Goal: Check status

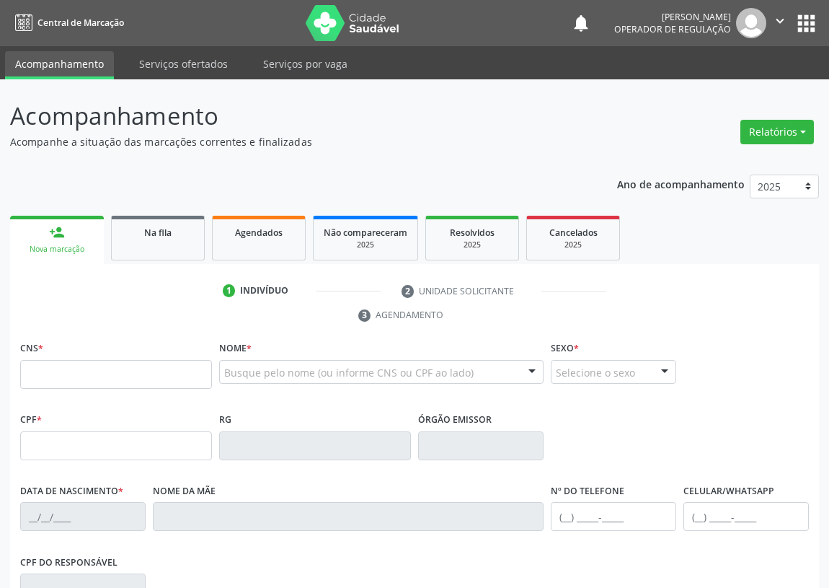
click at [35, 375] on input "text" at bounding box center [116, 374] width 192 height 29
click at [24, 373] on input "text" at bounding box center [116, 374] width 192 height 29
type input "703 4062 4723 0910"
type input "041.581.074-40"
type input "21/11/1982"
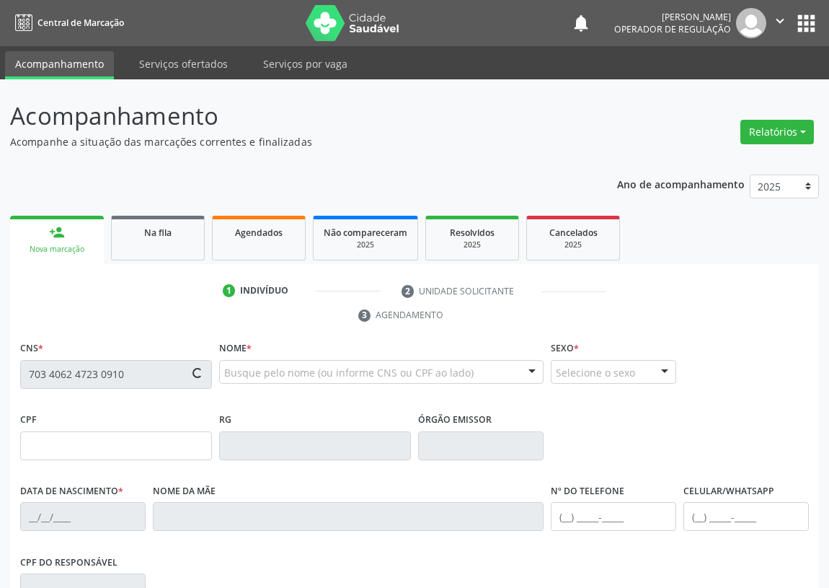
type input "Vera Lúcia Farias Barbosa"
type input "(83) 3392-2127"
type input "320"
click at [38, 369] on input "text" at bounding box center [116, 374] width 192 height 29
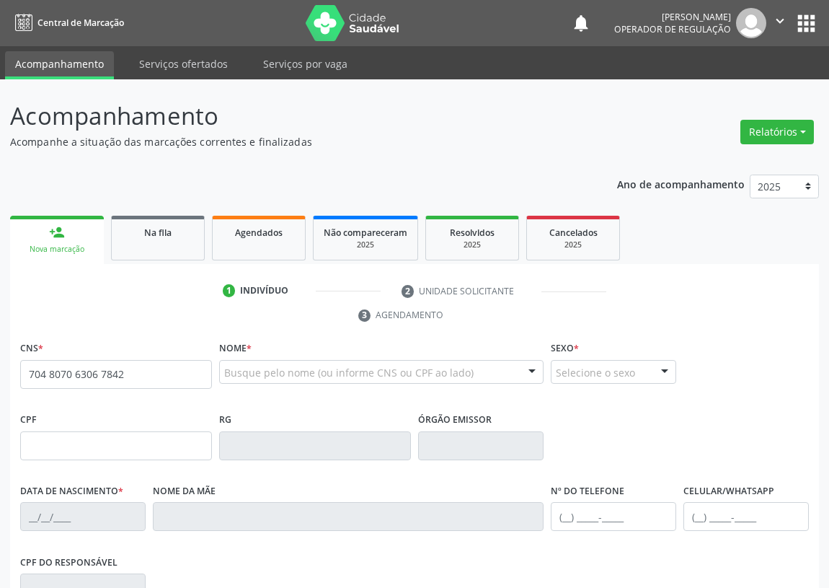
type input "704 8070 6306 7842"
type input "031.907.264-93"
type input "[DATE]"
type input "[PERSON_NAME]"
type input "[PHONE_NUMBER]"
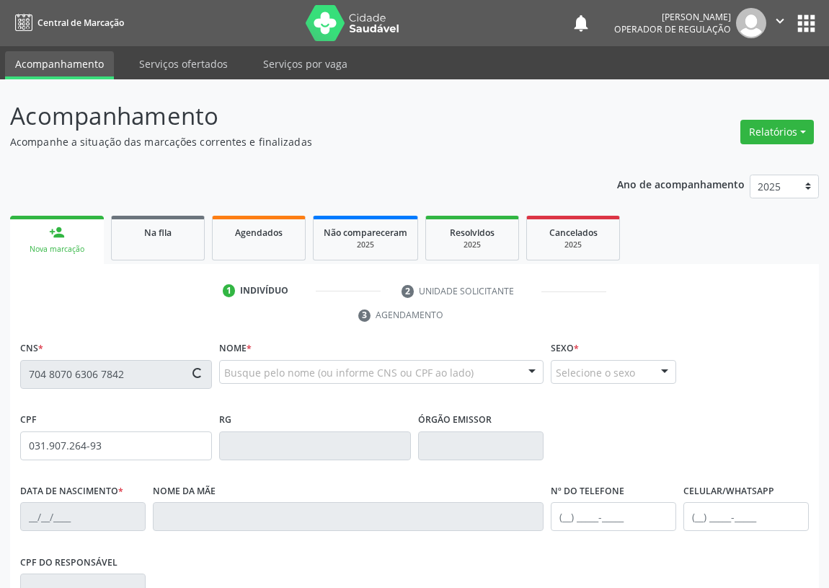
type input "[PHONE_NUMBER]"
type input "63"
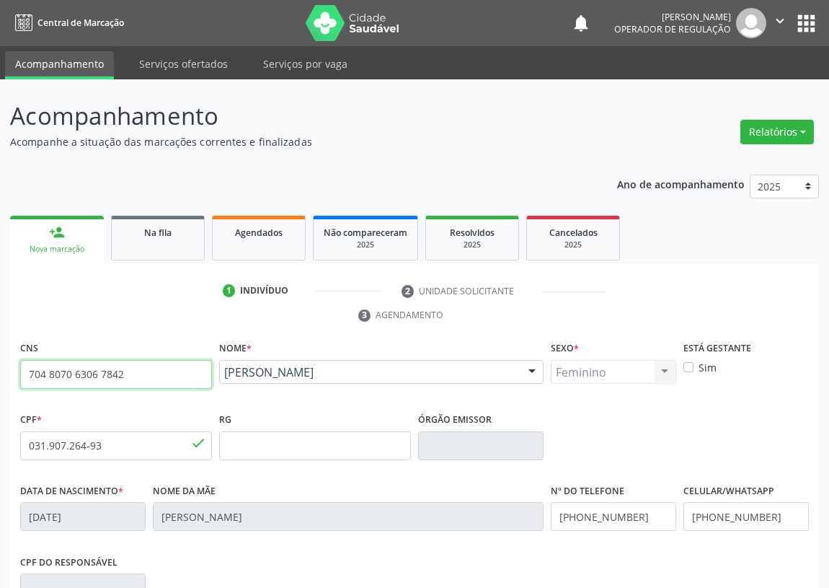
drag, startPoint x: 131, startPoint y: 372, endPoint x: 0, endPoint y: 396, distance: 133.4
click at [0, 396] on div "Acompanhamento Acompanhe a situação das marcações correntes e finalizadas Relat…" at bounding box center [414, 442] width 829 height 727
type input "705 2054 3707 9072"
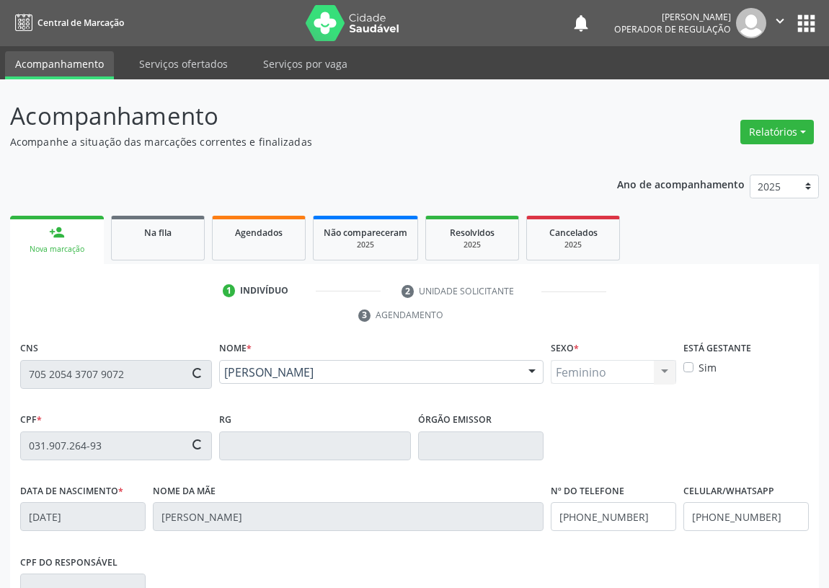
type input "[DATE]"
type input "[DATE][PERSON_NAME]"
type input "134"
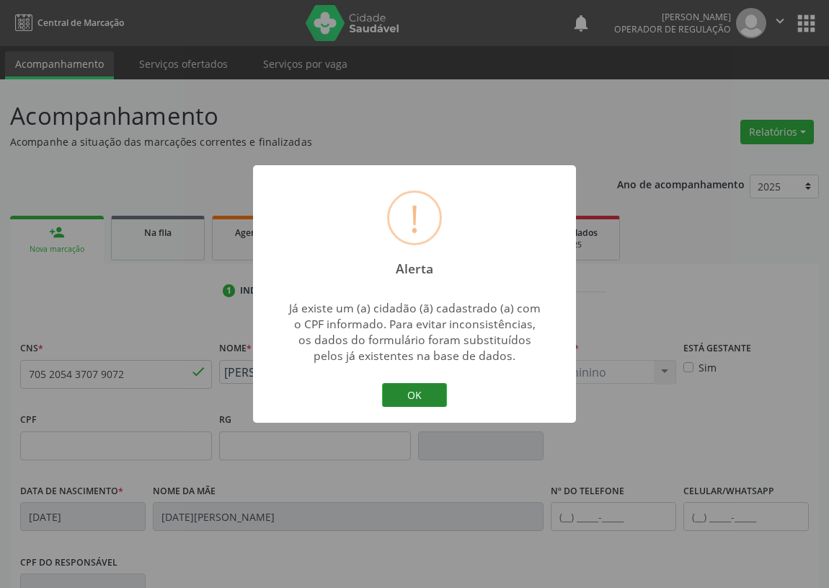
drag, startPoint x: 418, startPoint y: 394, endPoint x: 242, endPoint y: 407, distance: 177.1
click at [417, 394] on button "OK" at bounding box center [414, 395] width 65 height 25
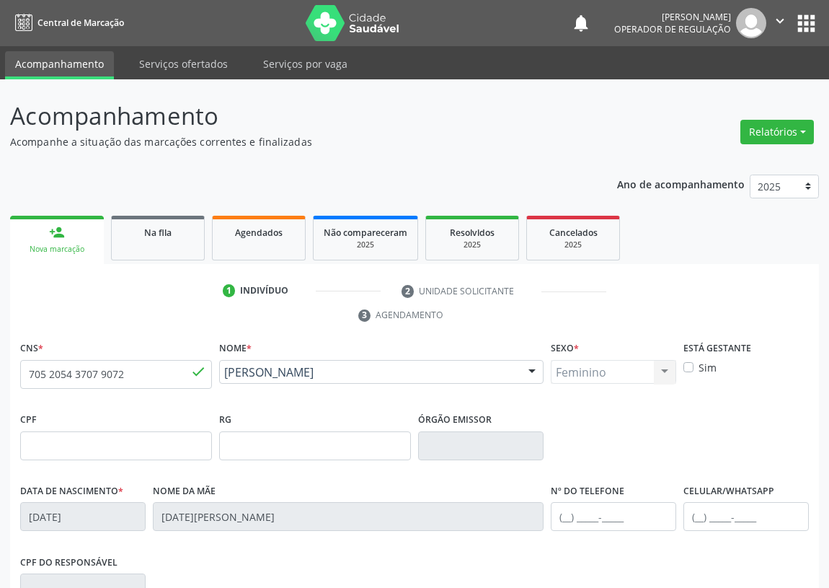
click at [812, 22] on button "apps" at bounding box center [806, 23] width 25 height 25
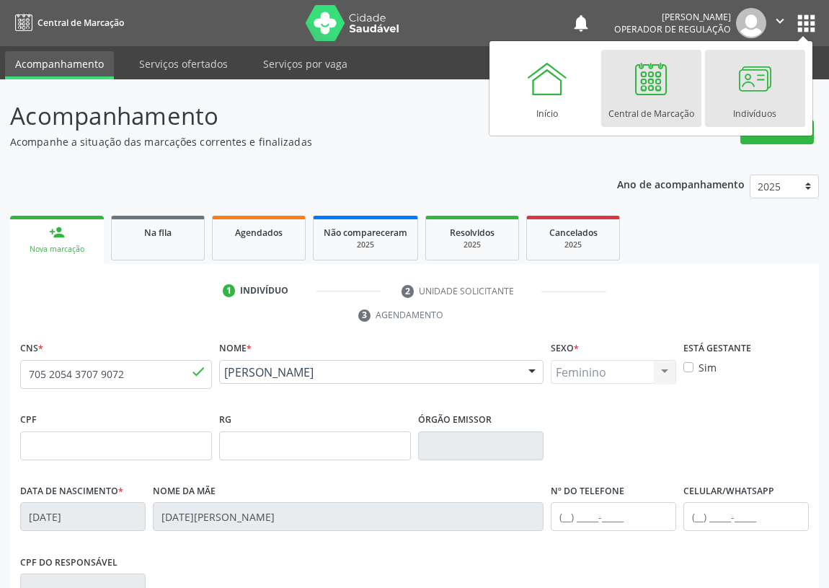
click at [751, 75] on div at bounding box center [754, 78] width 43 height 43
